Goal: Task Accomplishment & Management: Manage account settings

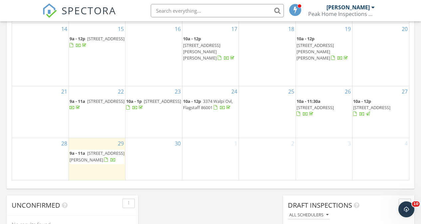
click at [375, 104] on span "2513 W Pollo Cir, Flagstaff 86001" at bounding box center [371, 107] width 37 height 6
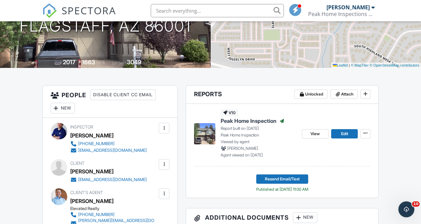
scroll to position [141, 0]
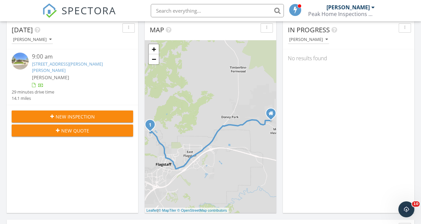
scroll to position [79, 0]
